Goal: Information Seeking & Learning: Learn about a topic

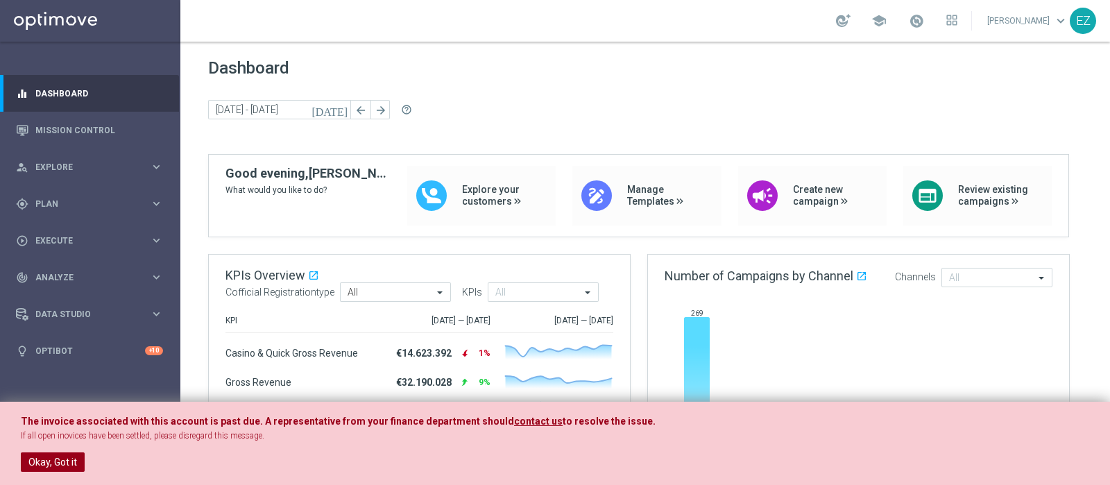
click at [58, 458] on button "Okay, Got it" at bounding box center [53, 461] width 64 height 19
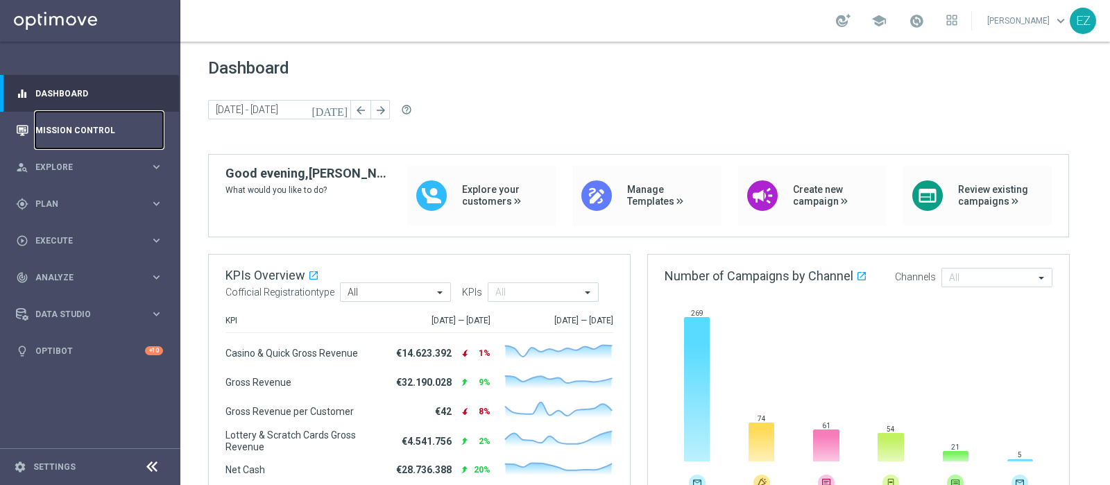
click at [114, 128] on link "Mission Control" at bounding box center [99, 130] width 128 height 37
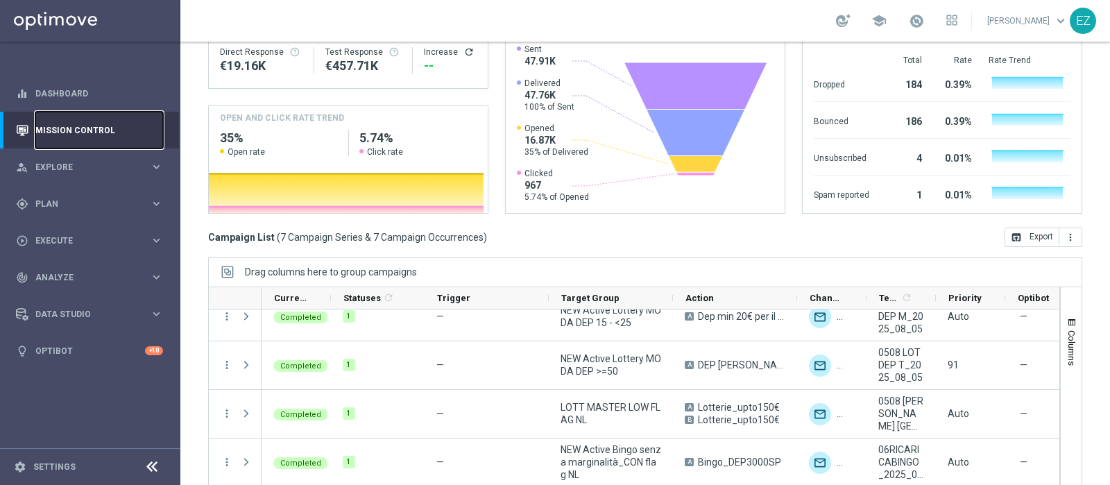
scroll to position [162, 0]
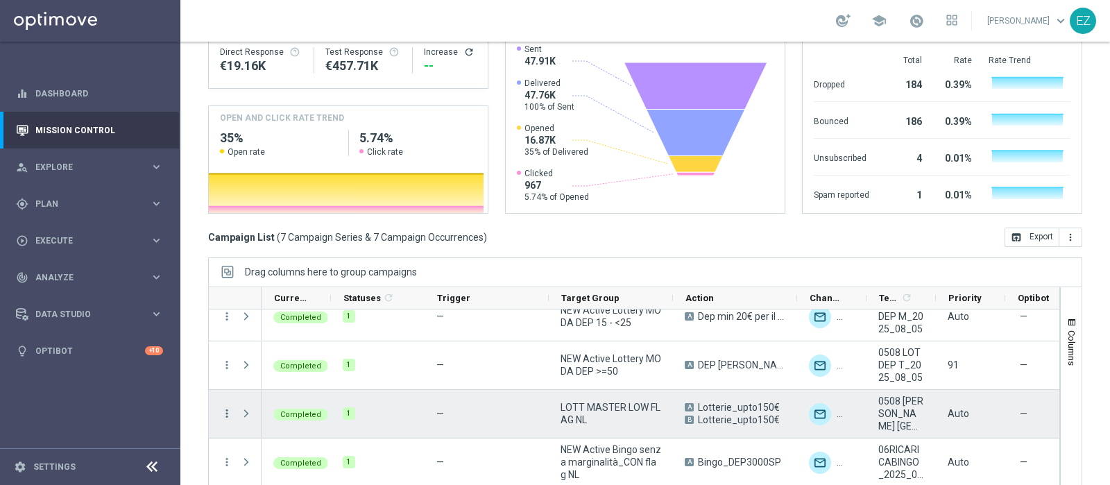
click at [223, 407] on icon "more_vert" at bounding box center [227, 413] width 12 height 12
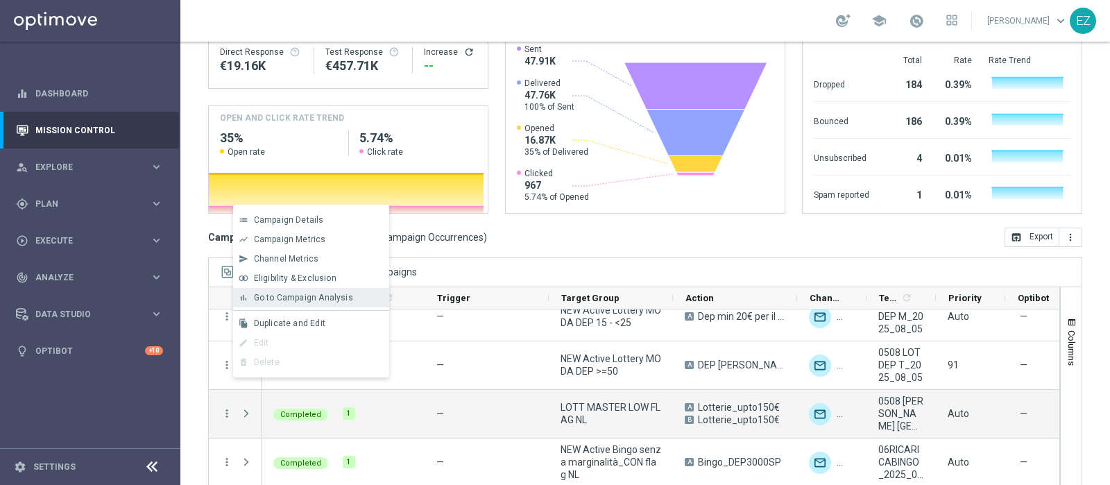
click at [288, 304] on div "bar_chart Go to Campaign Analysis" at bounding box center [311, 297] width 156 height 19
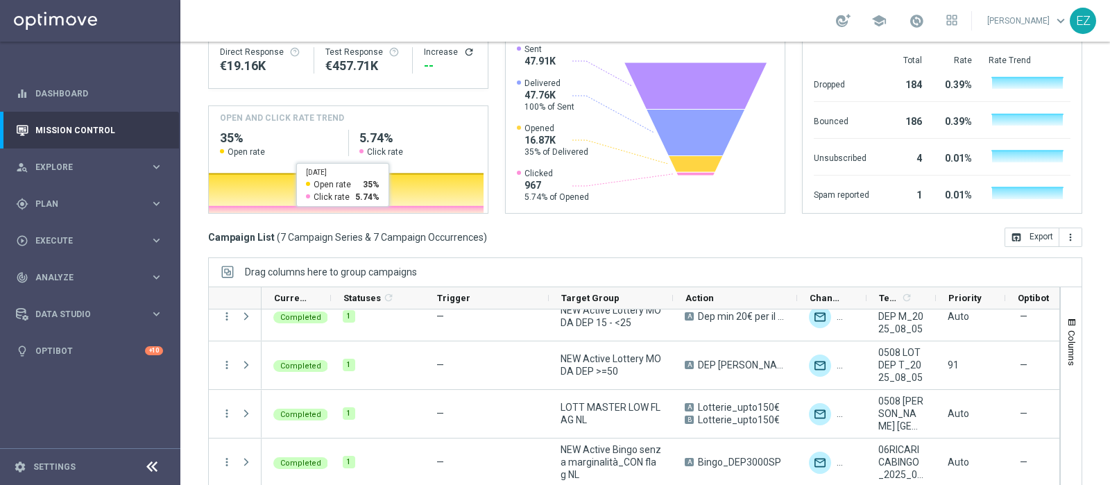
scroll to position [0, 0]
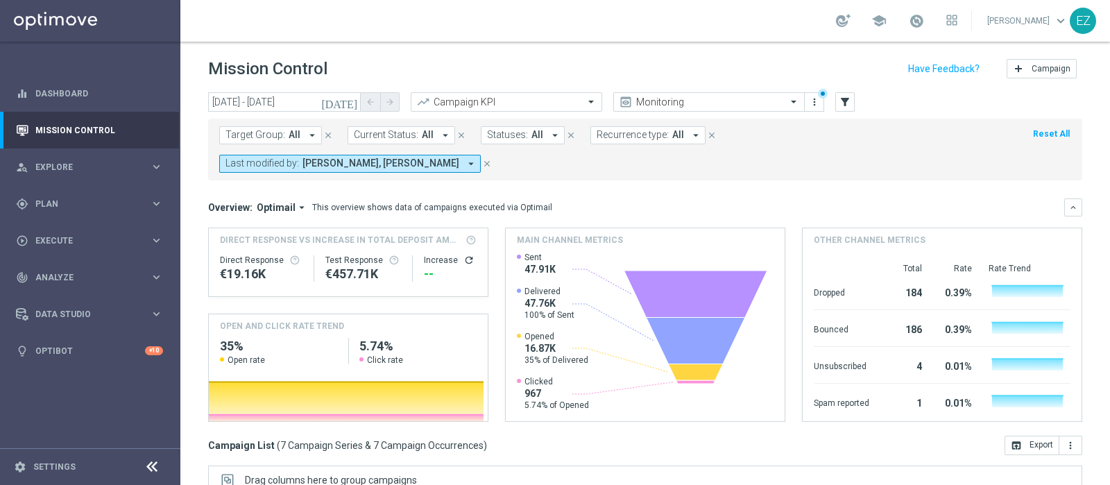
click at [349, 100] on icon "[DATE]" at bounding box center [339, 102] width 37 height 12
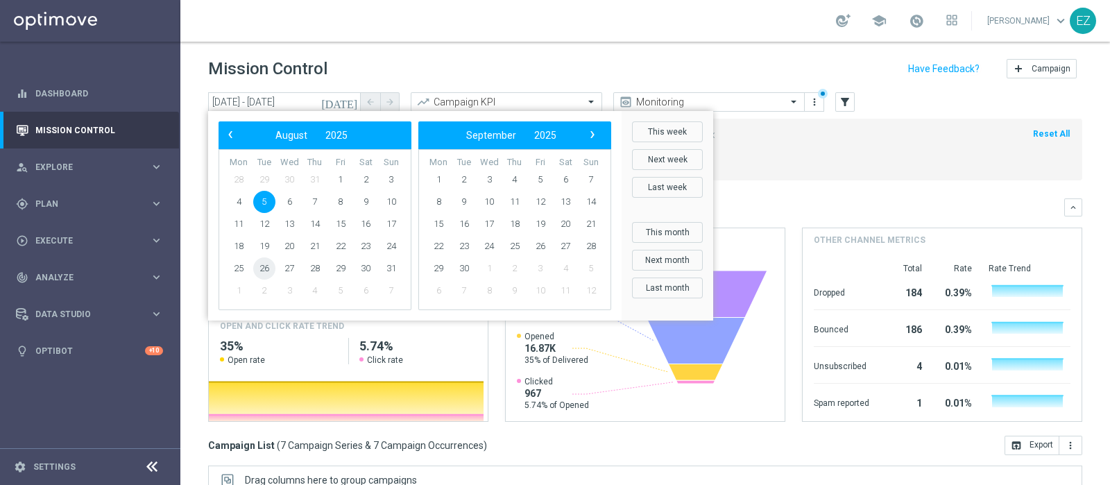
click at [267, 265] on span "26" at bounding box center [264, 268] width 22 height 22
type input "26 Aug 2025 - 26 Aug 2025"
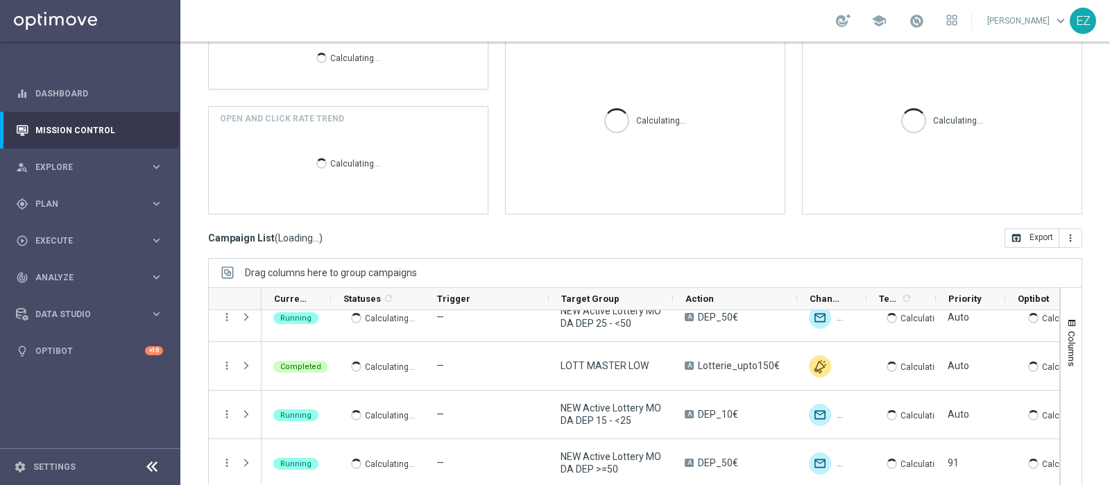
scroll to position [208, 0]
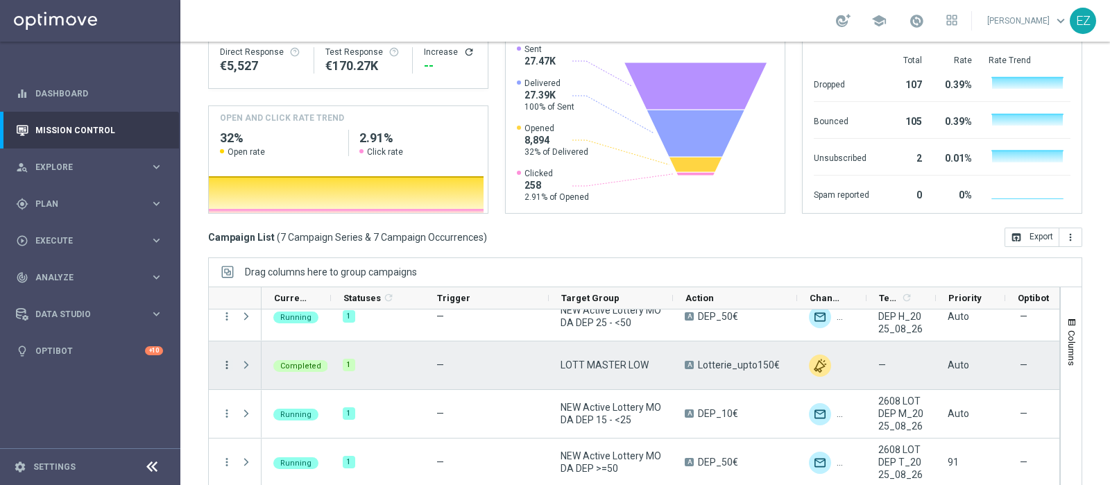
click at [227, 359] on icon "more_vert" at bounding box center [227, 365] width 12 height 12
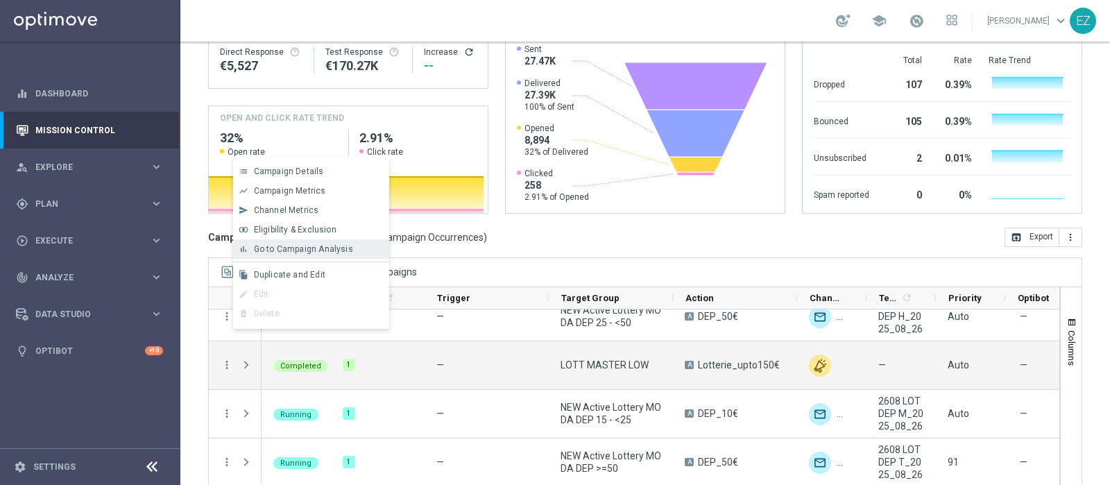
click at [322, 251] on span "Go to Campaign Analysis" at bounding box center [303, 249] width 99 height 10
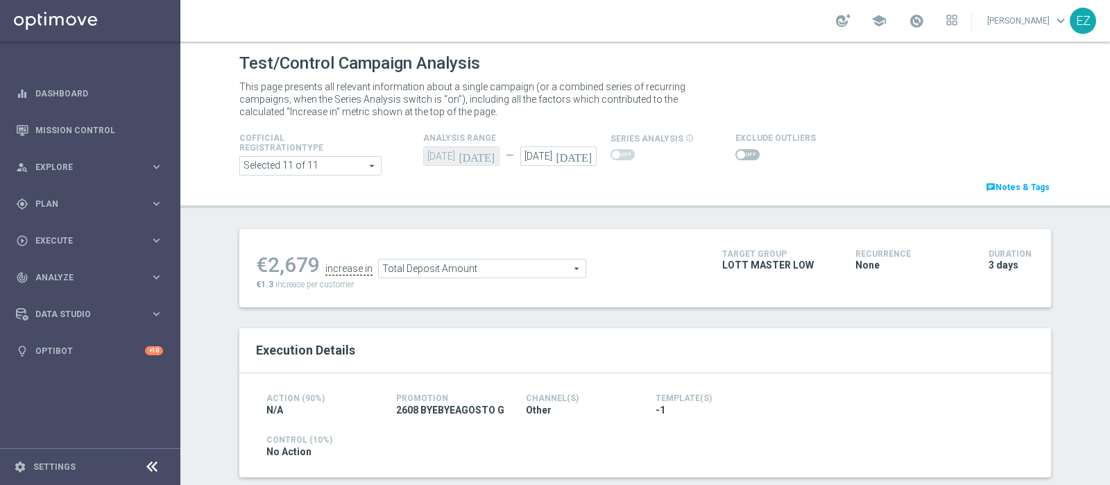
click at [741, 151] on span at bounding box center [747, 154] width 24 height 11
click at [741, 151] on input "checkbox" at bounding box center [747, 154] width 24 height 11
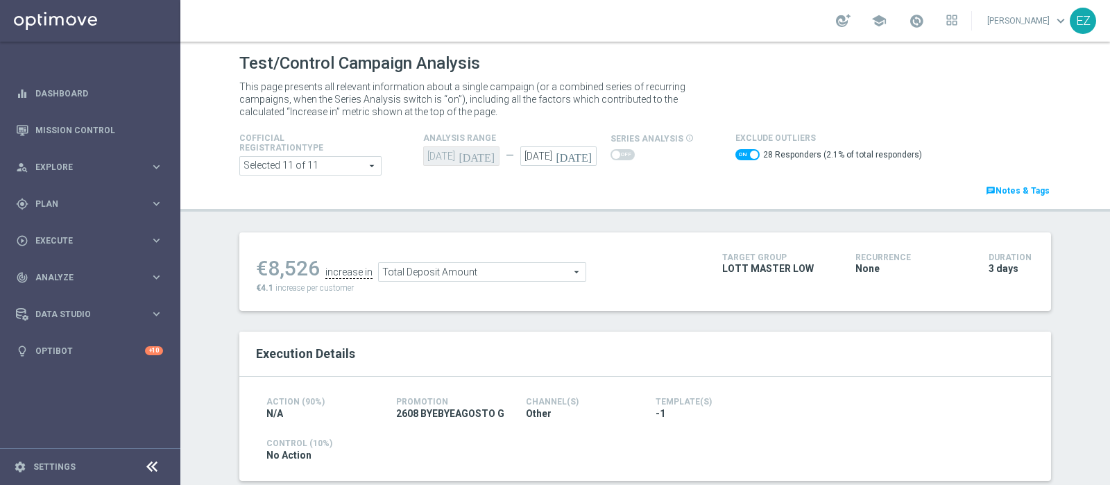
click at [495, 273] on span "Total Deposit Amount" at bounding box center [482, 272] width 207 height 18
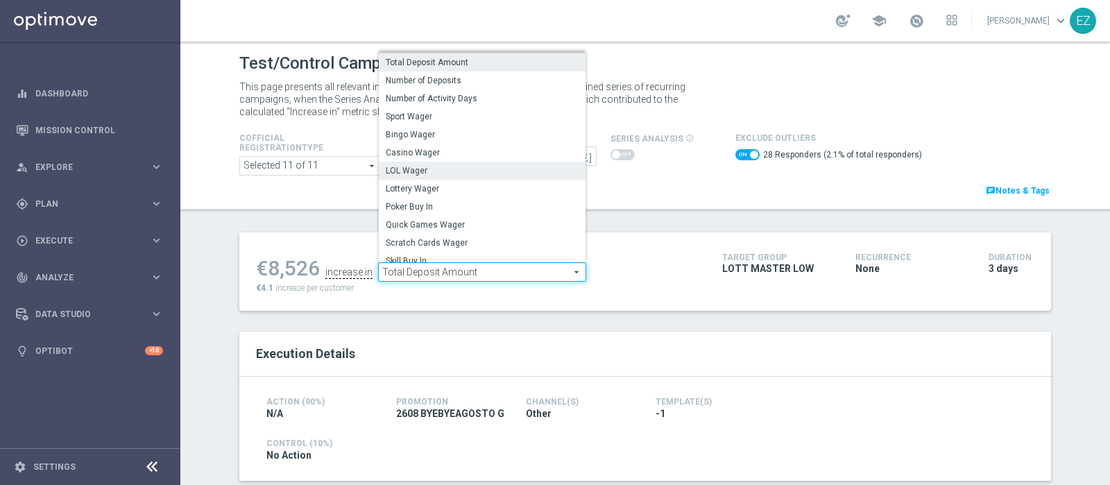
click at [453, 167] on span "LOL Wager" at bounding box center [482, 170] width 193 height 11
checkbox input "false"
type input "LOL Wager"
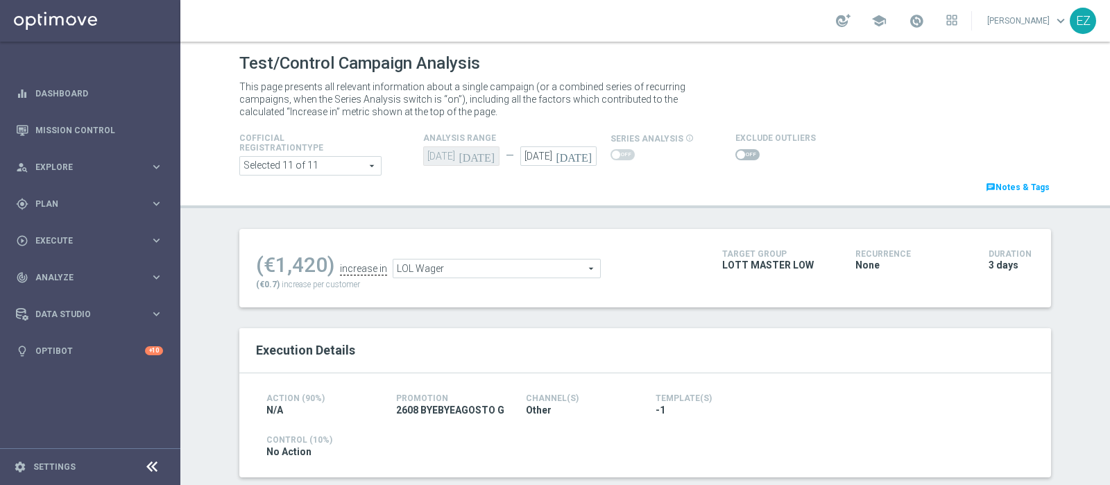
click at [739, 153] on span at bounding box center [747, 154] width 24 height 11
click at [739, 153] on input "checkbox" at bounding box center [747, 154] width 24 height 11
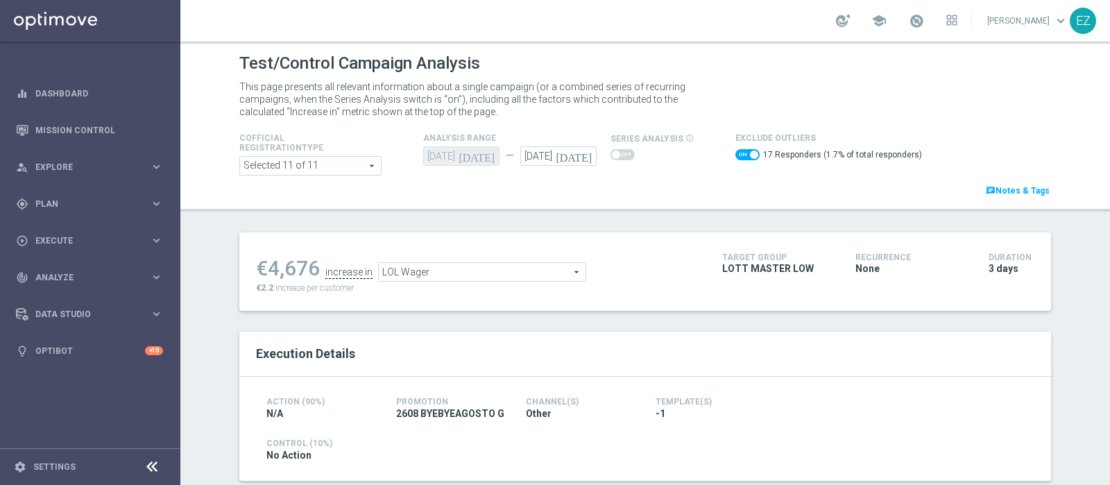
click at [500, 273] on span "LOL Wager" at bounding box center [482, 272] width 207 height 18
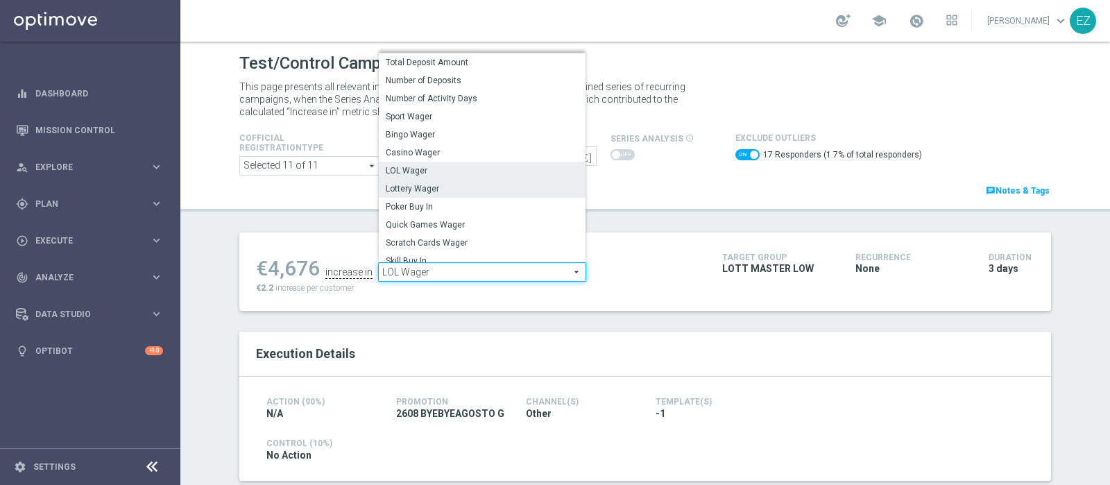
click at [433, 189] on span "Lottery Wager" at bounding box center [482, 188] width 193 height 11
checkbox input "false"
type input "Lottery Wager"
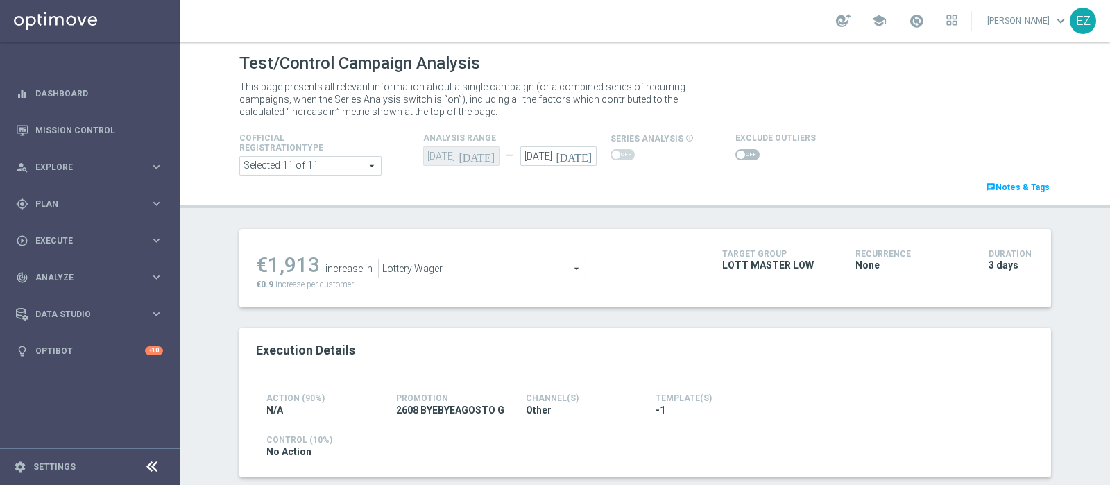
click at [742, 155] on span at bounding box center [747, 154] width 24 height 11
click at [742, 155] on input "checkbox" at bounding box center [747, 154] width 24 height 11
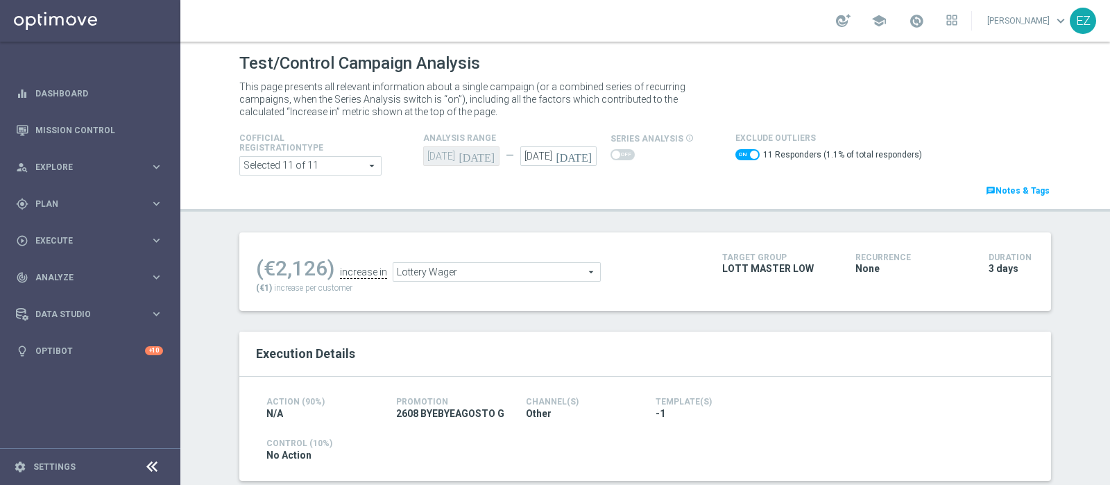
click at [562, 269] on span "Lottery Wager" at bounding box center [496, 272] width 207 height 18
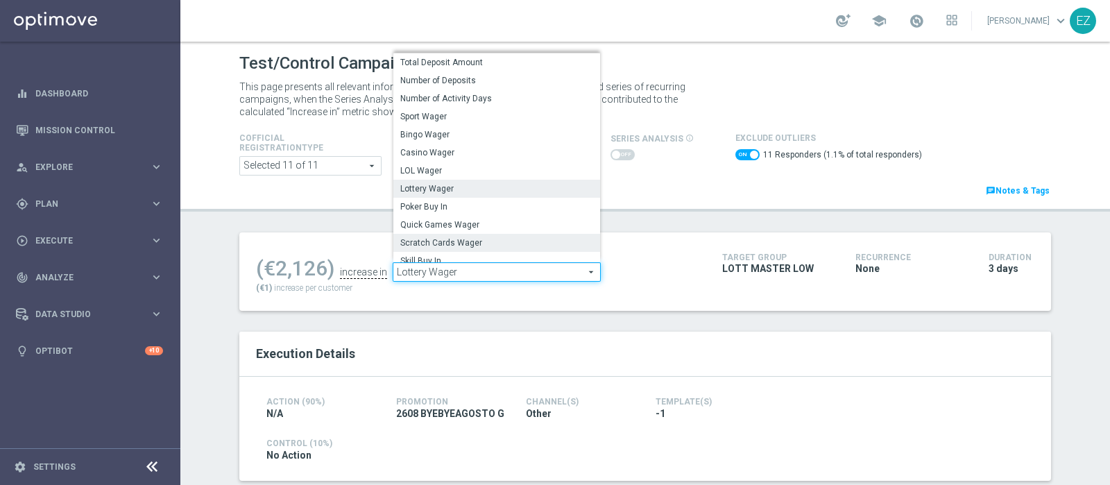
click at [473, 245] on span "Scratch Cards Wager" at bounding box center [496, 242] width 193 height 11
checkbox input "false"
type input "Scratch Cards Wager"
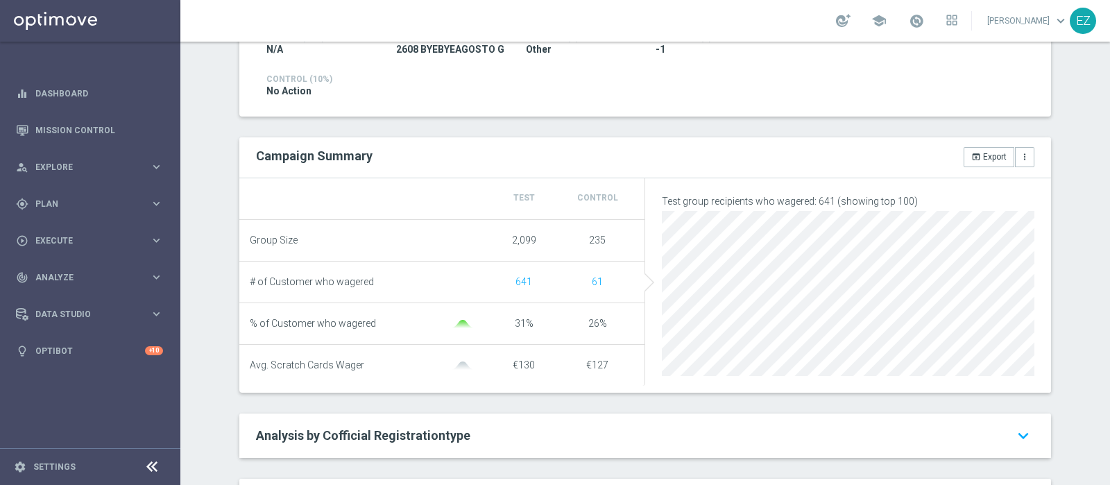
scroll to position [86, 0]
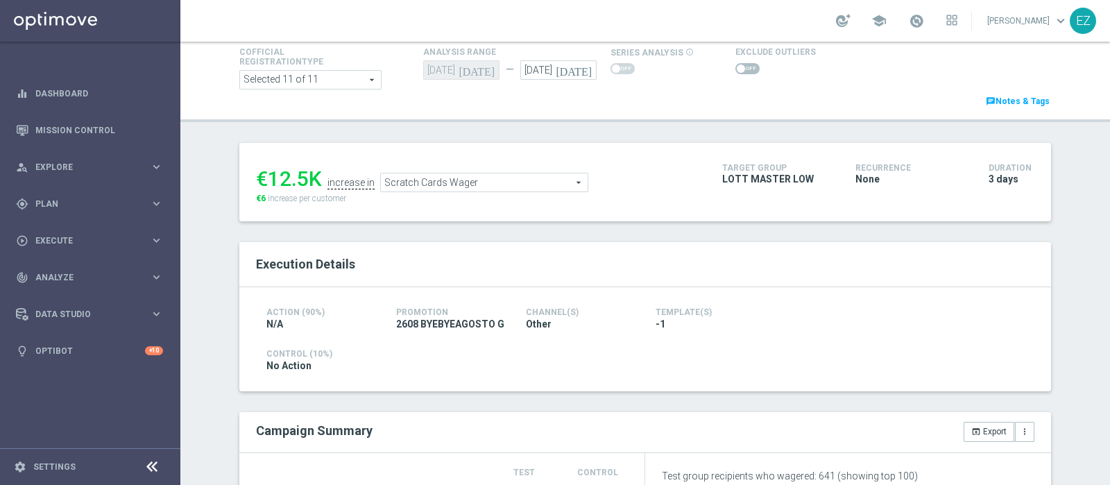
click at [749, 69] on div at bounding box center [775, 68] width 80 height 17
click at [739, 66] on span at bounding box center [747, 68] width 24 height 11
click at [739, 66] on input "checkbox" at bounding box center [747, 68] width 24 height 11
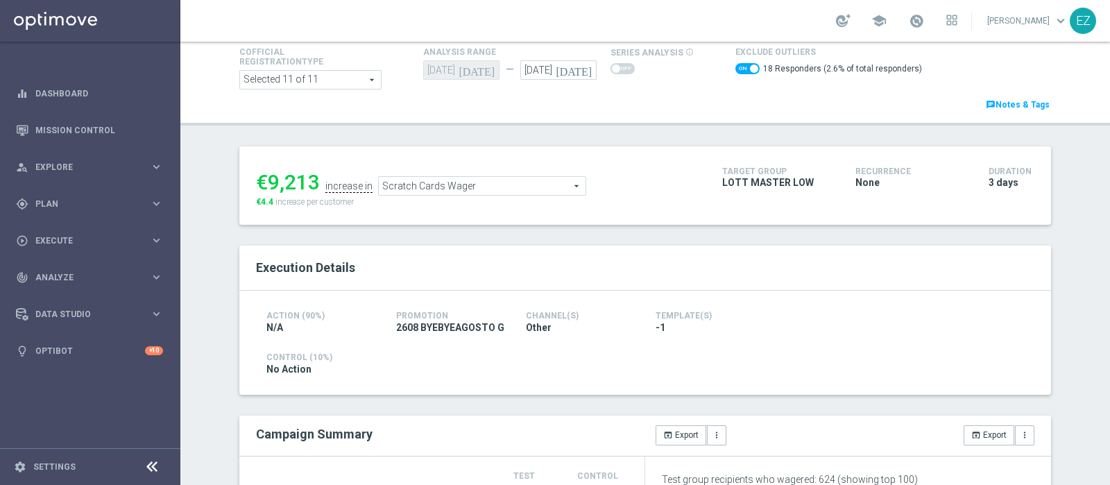
click at [535, 185] on span "Scratch Cards Wager" at bounding box center [482, 186] width 207 height 18
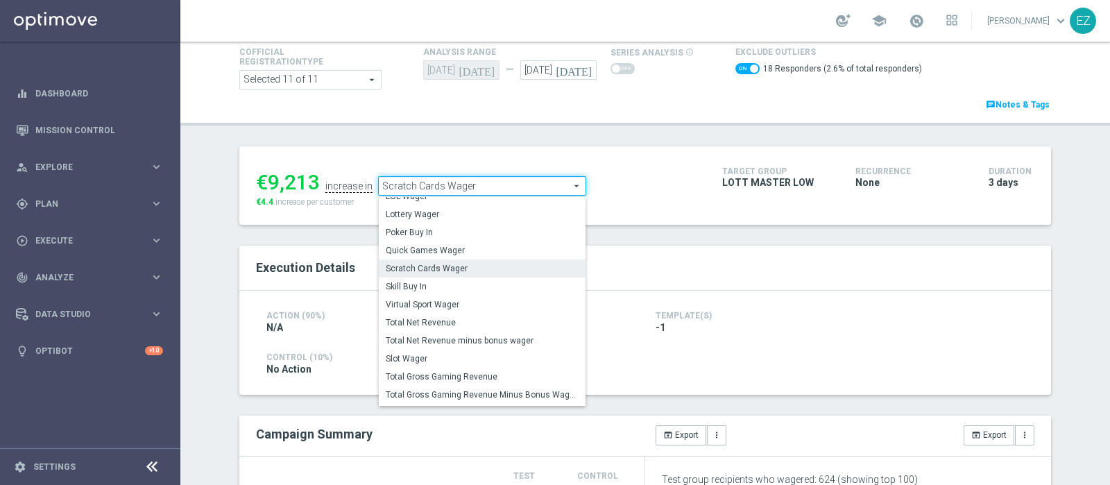
scroll to position [114, 0]
click at [478, 389] on span "Total Gross Gaming Revenue Minus Bonus Wagared" at bounding box center [482, 393] width 193 height 11
checkbox input "false"
type input "Total Gross Gaming Revenue Minus Bonus Wagared"
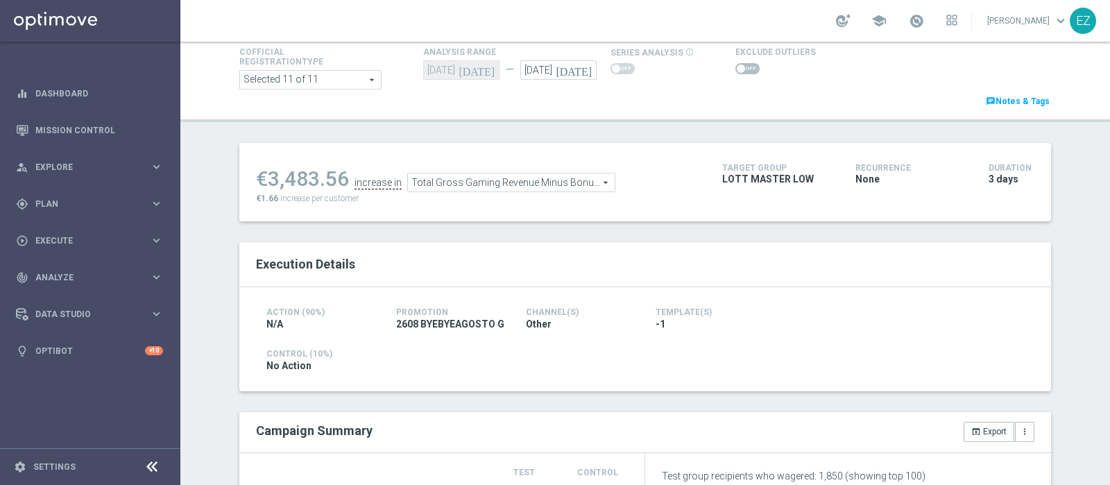
click at [736, 67] on span at bounding box center [747, 68] width 24 height 11
click at [736, 67] on input "checkbox" at bounding box center [747, 68] width 24 height 11
checkbox input "true"
